Goal: Communication & Community: Answer question/provide support

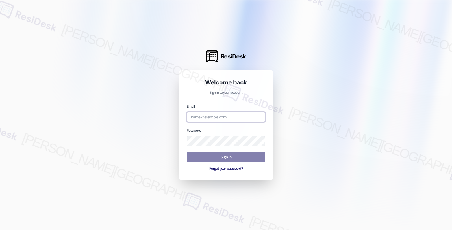
click at [232, 114] on input "email" at bounding box center [226, 116] width 79 height 11
type input "automated-surveys-balfour_beatty_communities-fides.[PERSON_NAME]@balfour_beatty…"
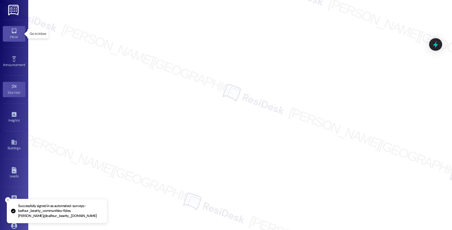
click at [15, 28] on icon at bounding box center [14, 31] width 6 height 6
